Goal: Task Accomplishment & Management: Manage account settings

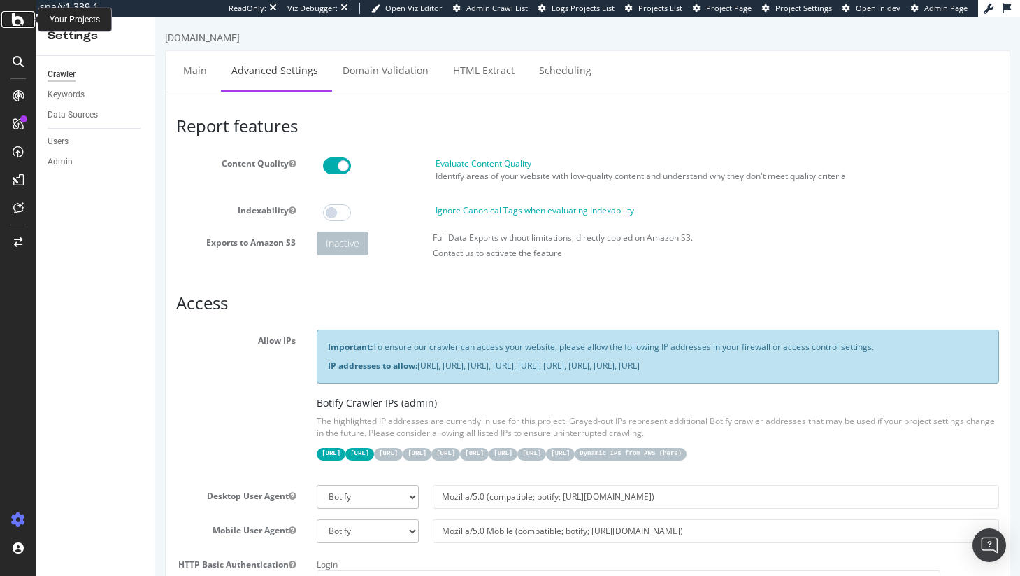
click at [8, 21] on div at bounding box center [18, 19] width 34 height 17
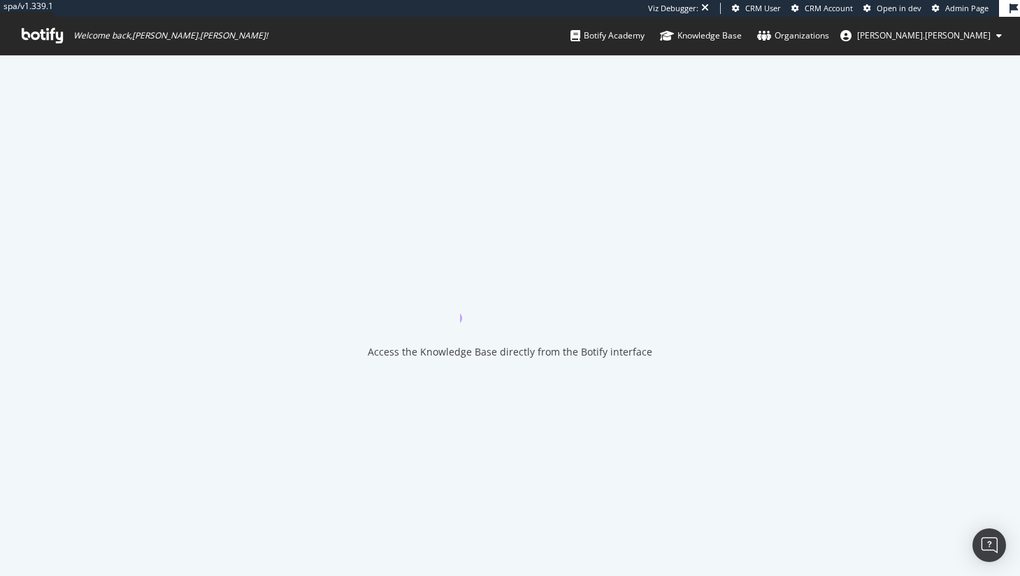
click at [11, 21] on span "Welcome back, jessica.jordan !" at bounding box center [144, 36] width 269 height 38
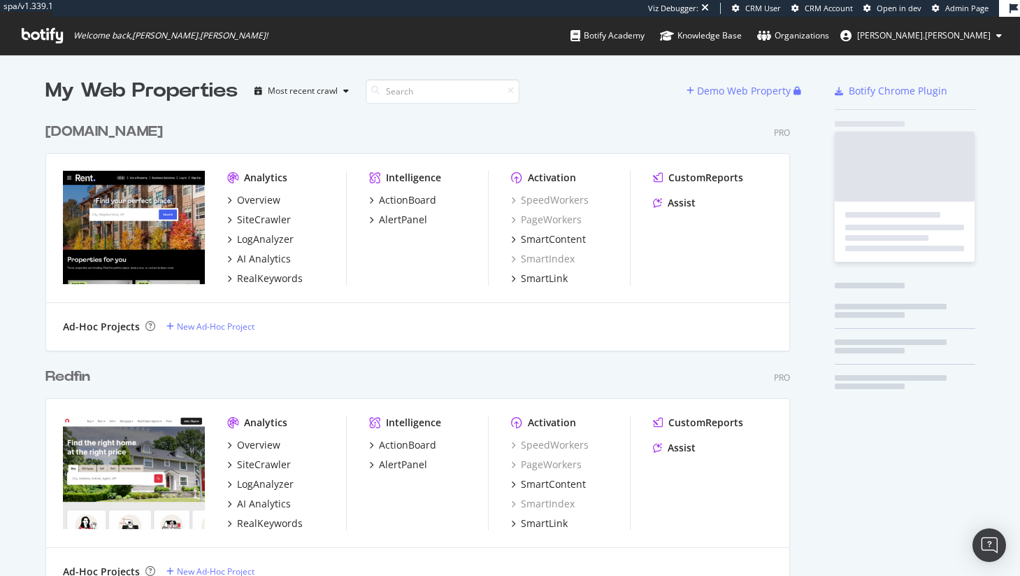
scroll to position [1122, 756]
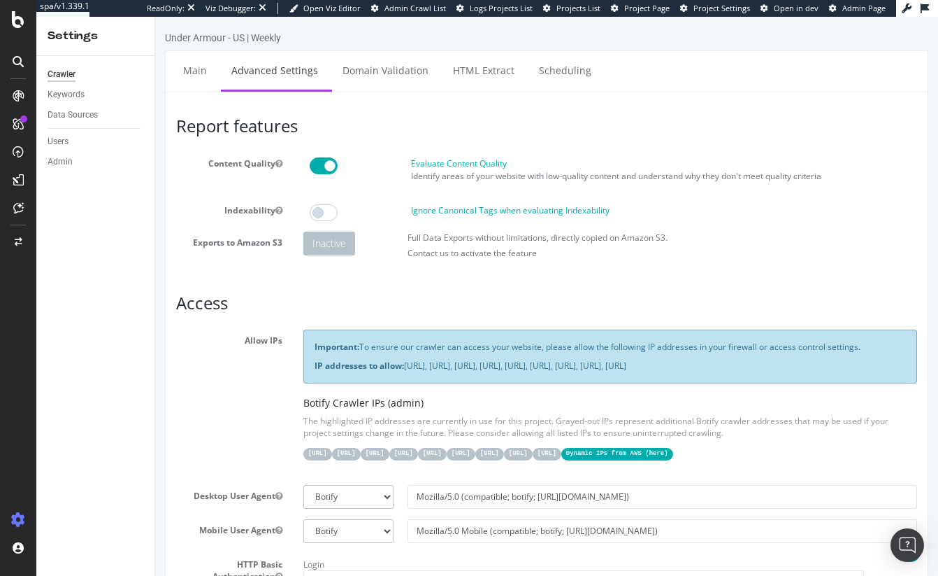
scroll to position [1175, 0]
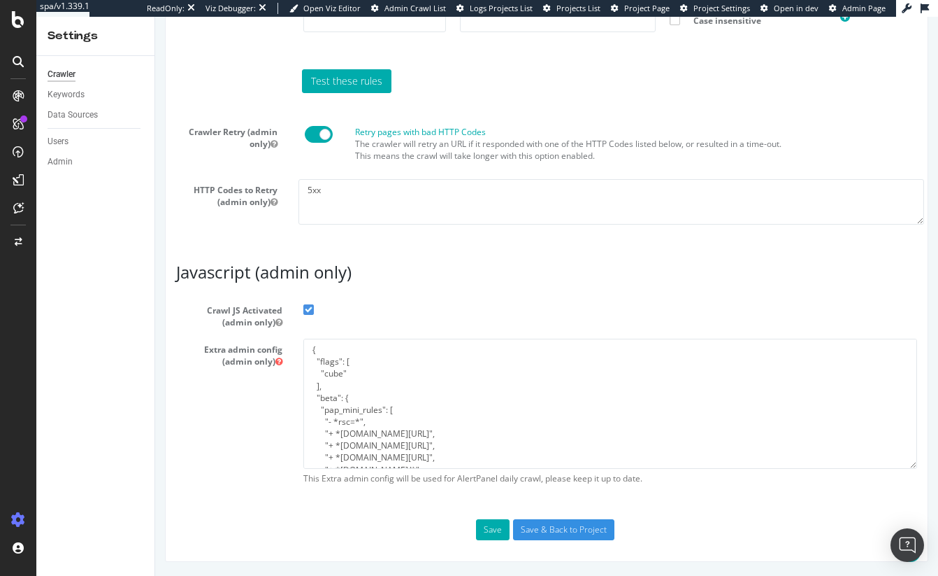
click at [48, 167] on div "Admin" at bounding box center [60, 162] width 25 height 15
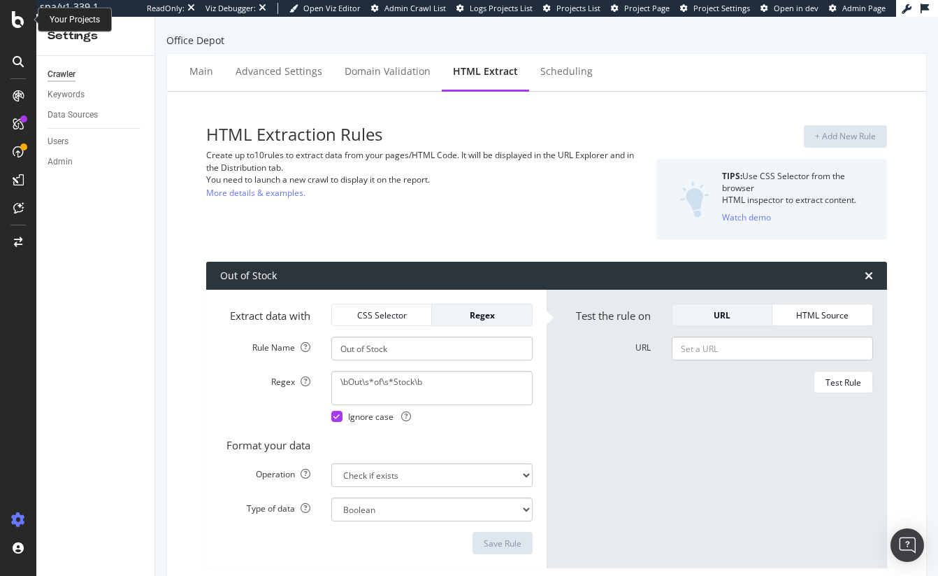
select select "exist"
select select "i"
select select "list"
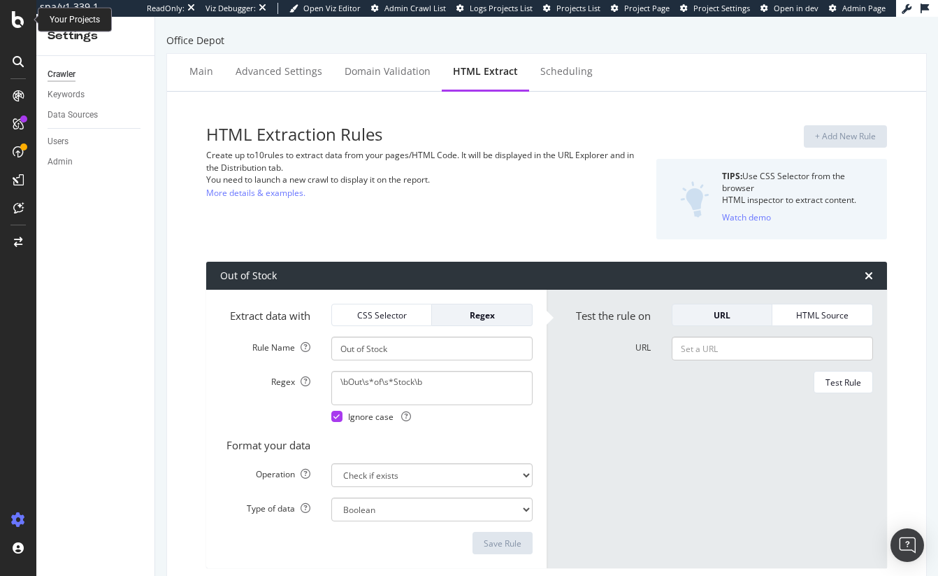
select select "exist"
select select "count"
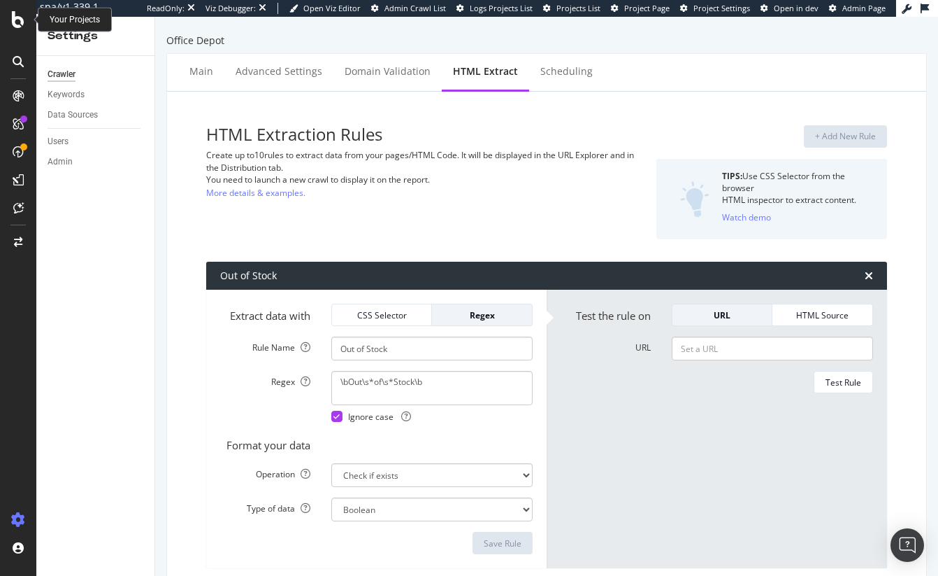
scroll to position [902, 0]
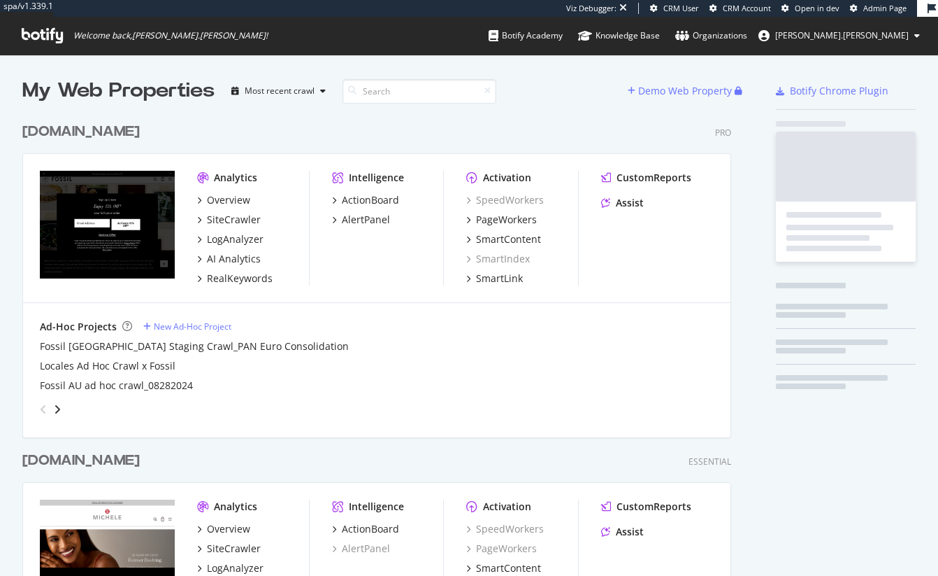
scroll to position [916, 720]
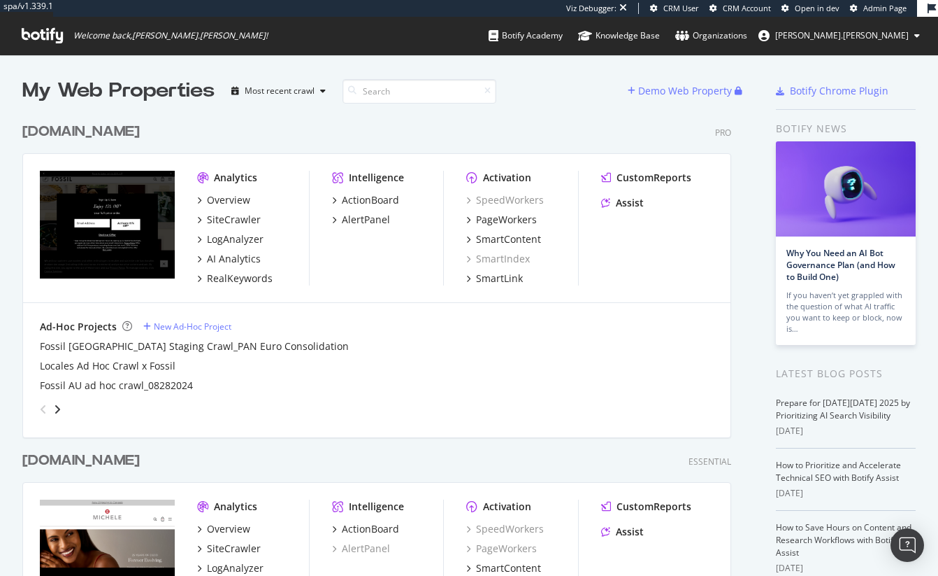
click at [872, 10] on span "Admin Page" at bounding box center [885, 8] width 43 height 10
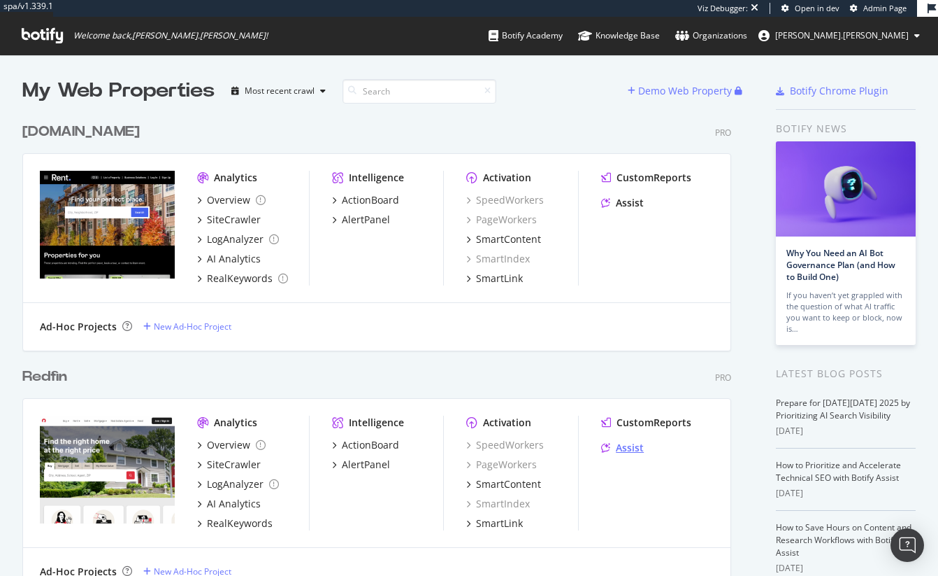
scroll to position [134, 0]
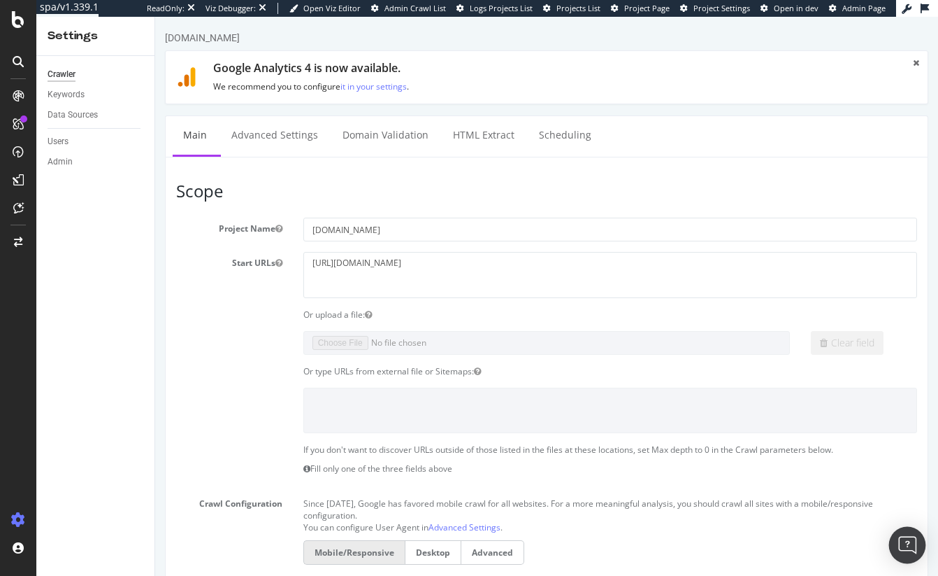
click at [915, 545] on div "Open Intercom Messenger" at bounding box center [908, 545] width 37 height 37
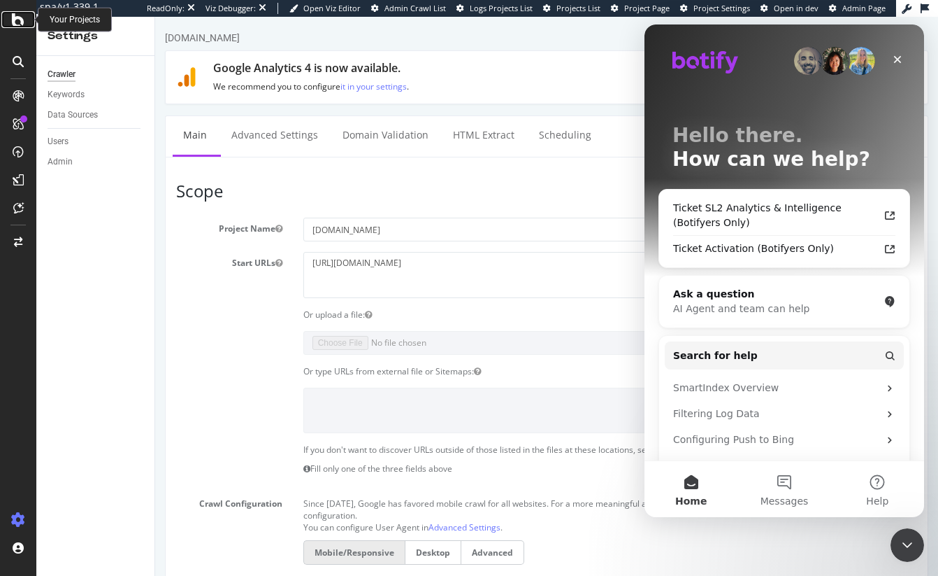
click at [9, 17] on div at bounding box center [18, 19] width 34 height 17
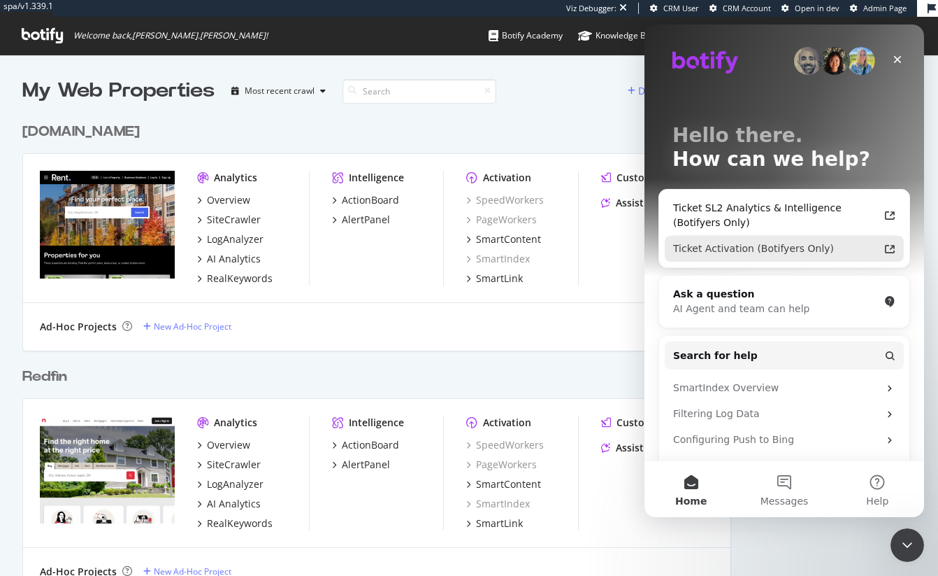
scroll to position [1122, 720]
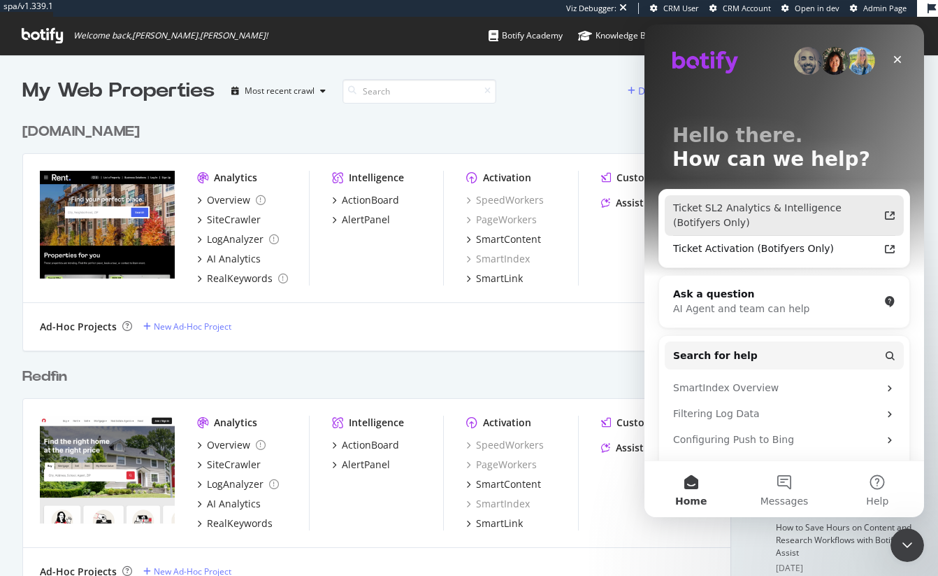
click at [779, 209] on div "Ticket SL2 Analytics & Intelligence (Botifyers Only)" at bounding box center [776, 215] width 206 height 29
